Goal: Find specific fact

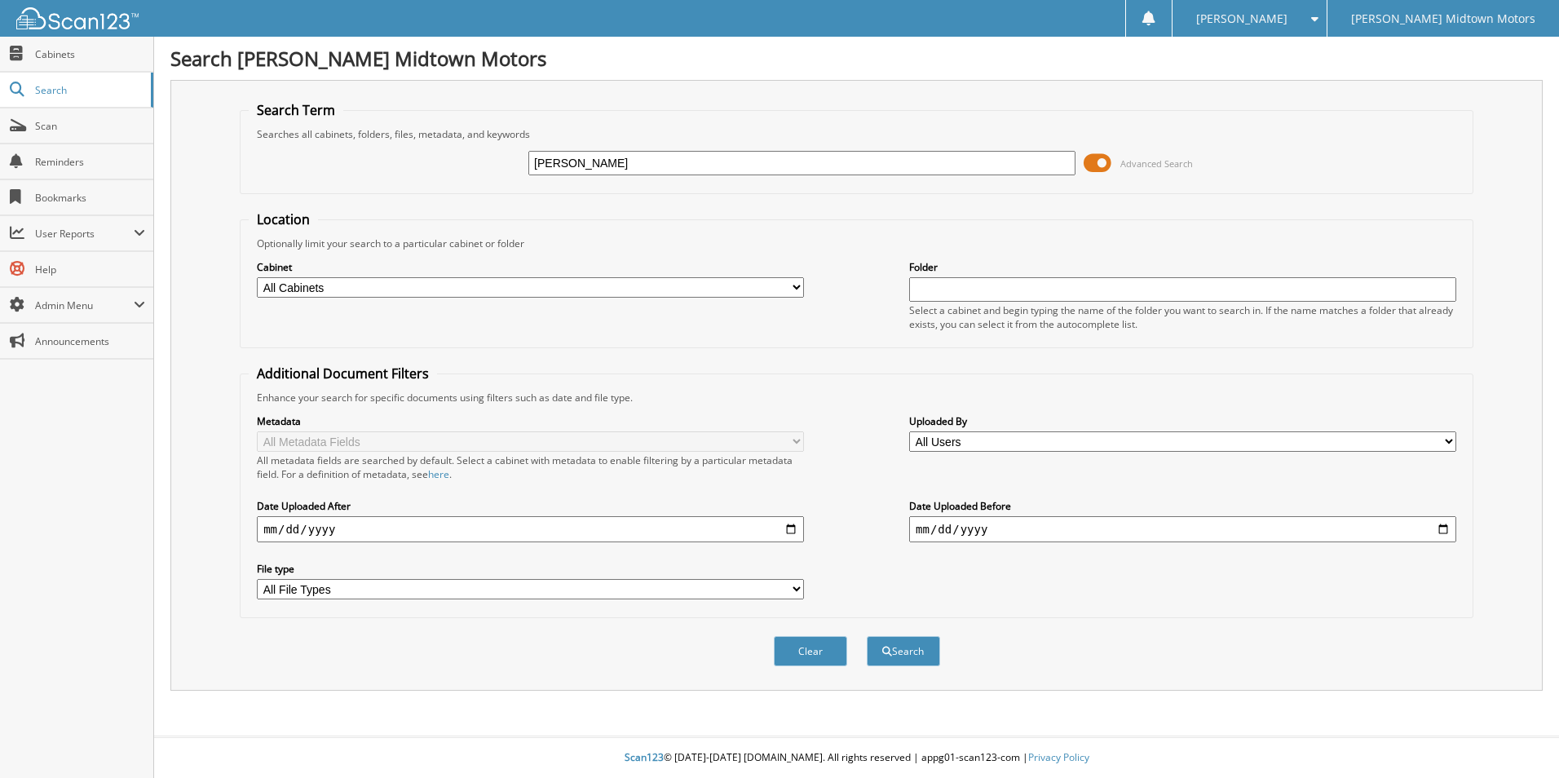
type input "[PERSON_NAME]"
click at [867, 636] on button "Search" at bounding box center [903, 651] width 73 height 30
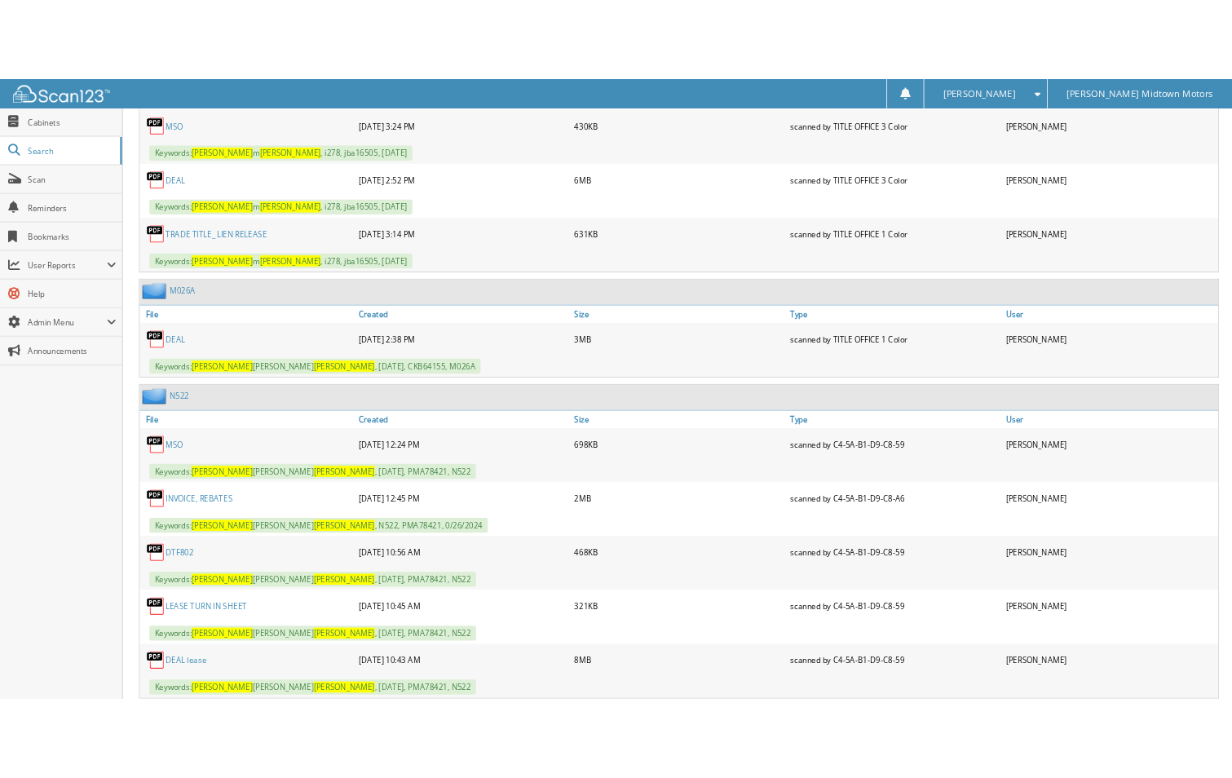
scroll to position [3302, 0]
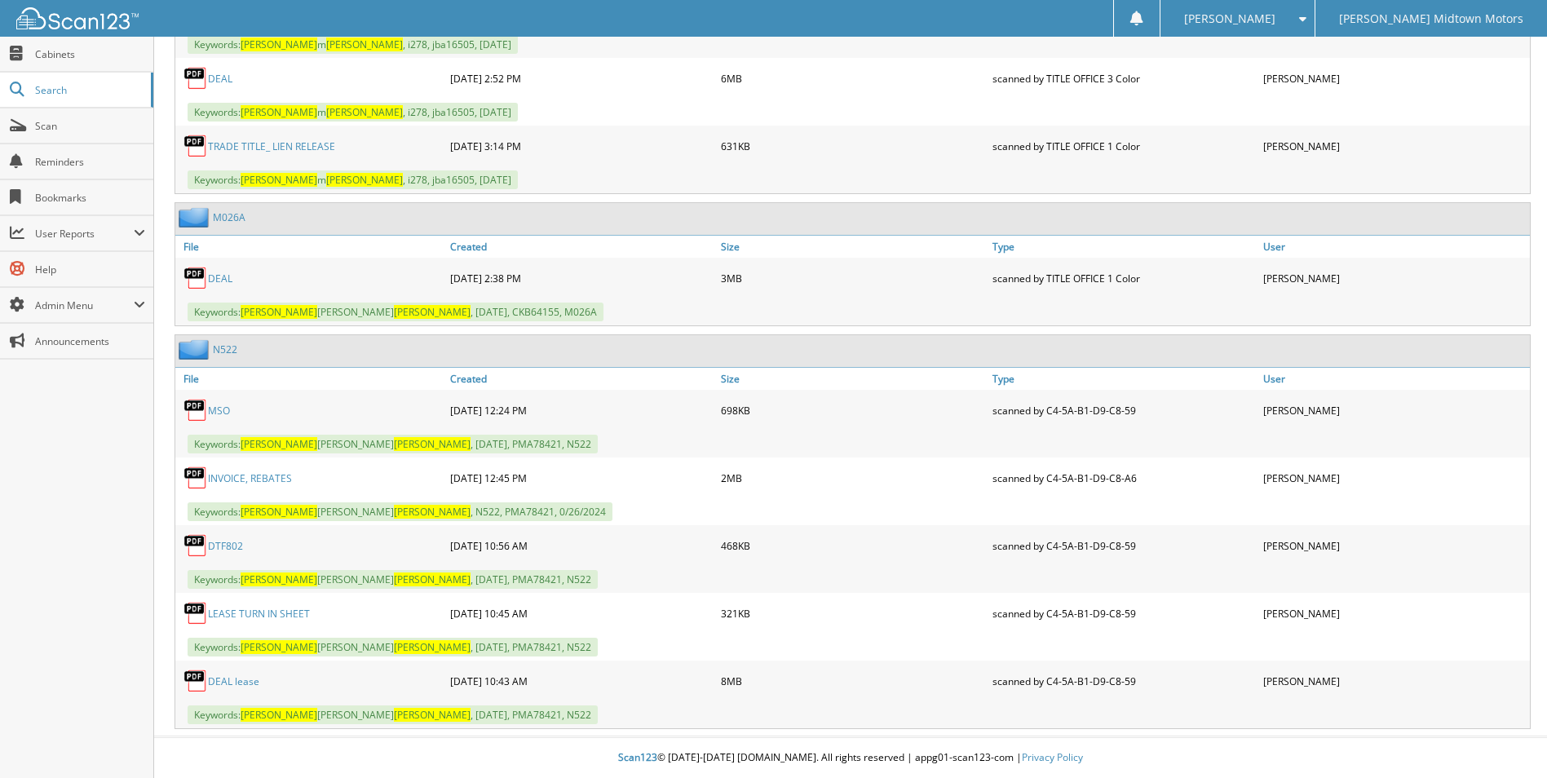
click at [237, 683] on link "DEAL lease" at bounding box center [233, 681] width 51 height 14
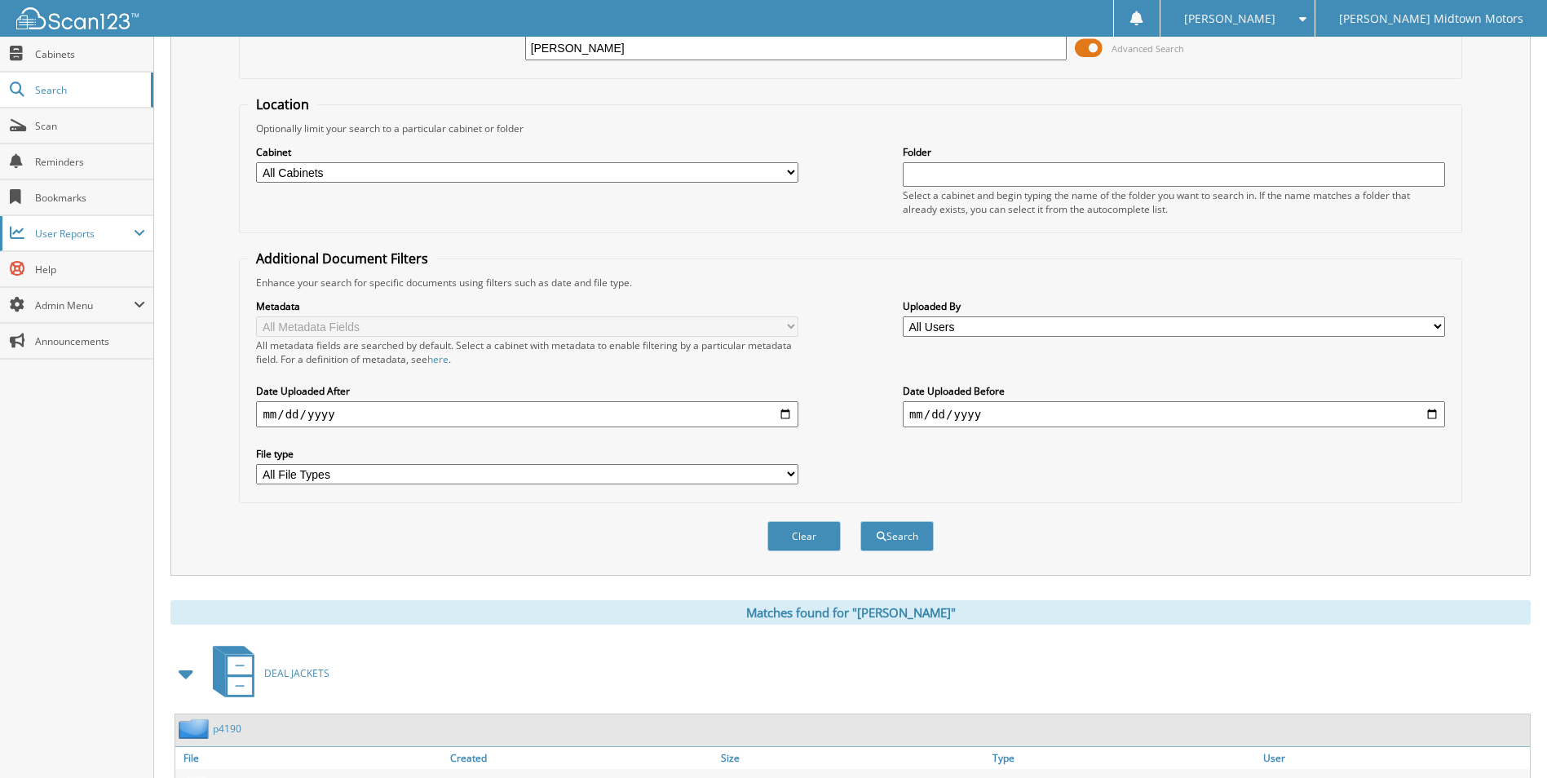
scroll to position [0, 0]
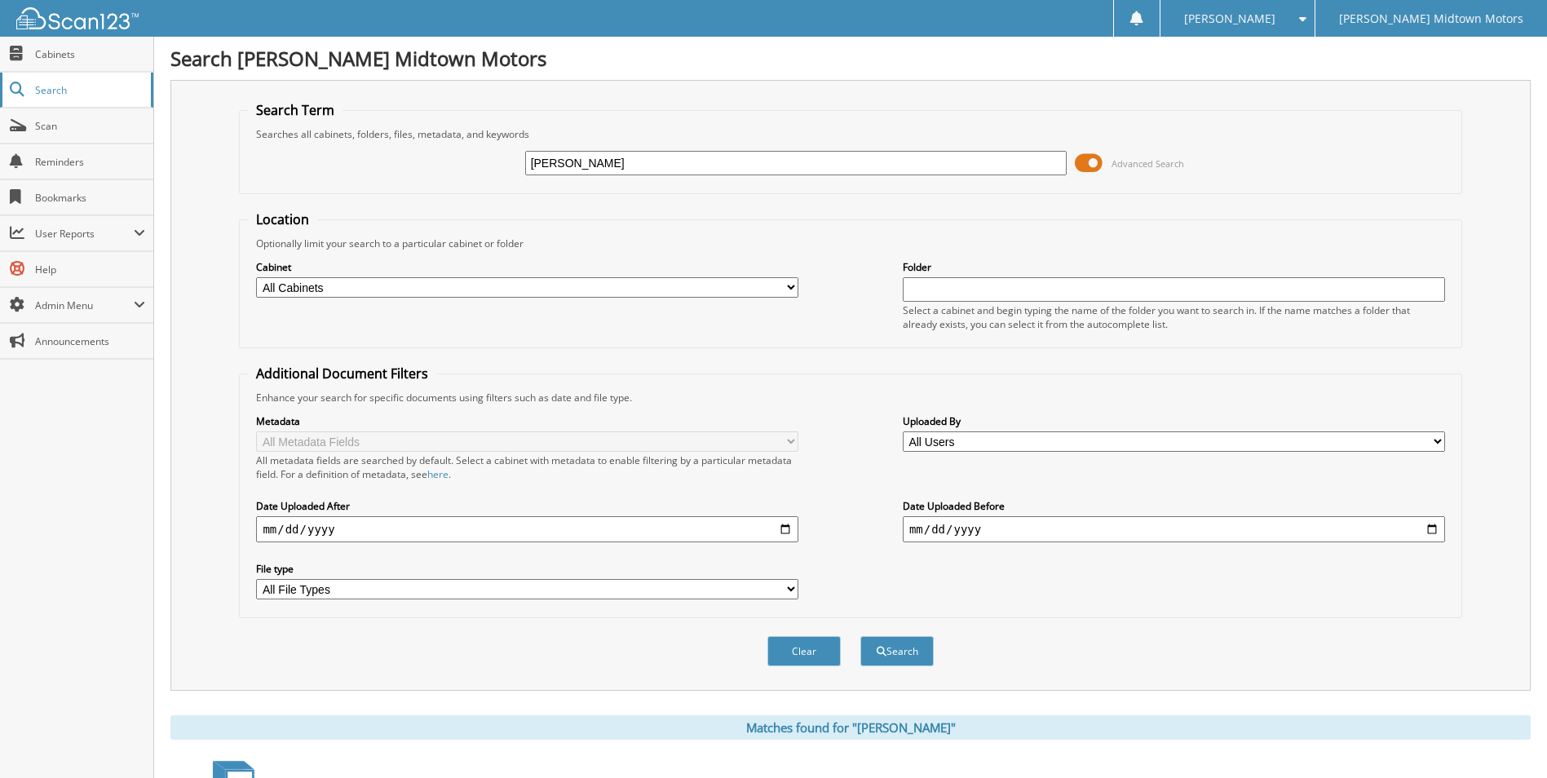
click at [52, 88] on span "Search" at bounding box center [89, 90] width 108 height 14
